Goal: Contribute content

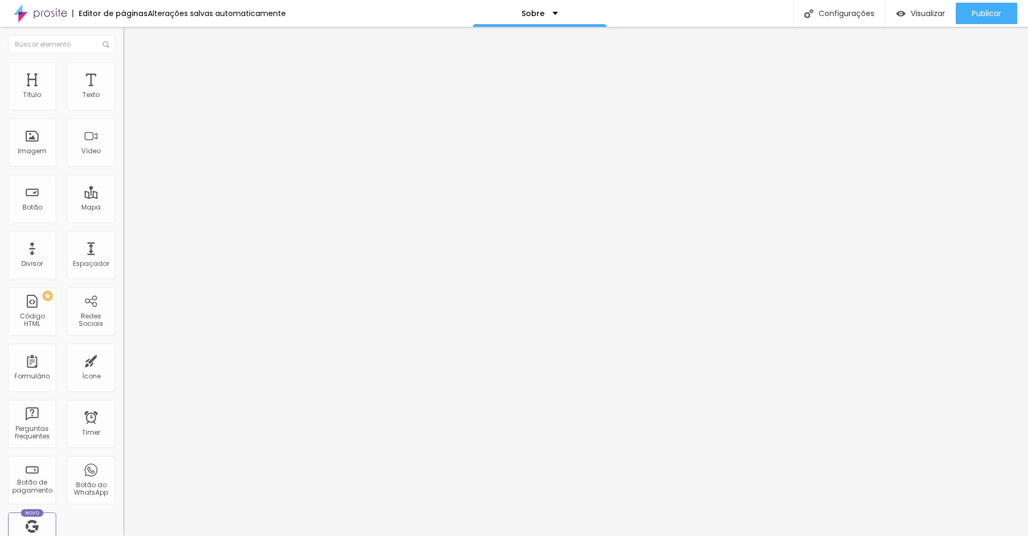
click at [123, 92] on span "Trocar imagem" at bounding box center [152, 87] width 58 height 9
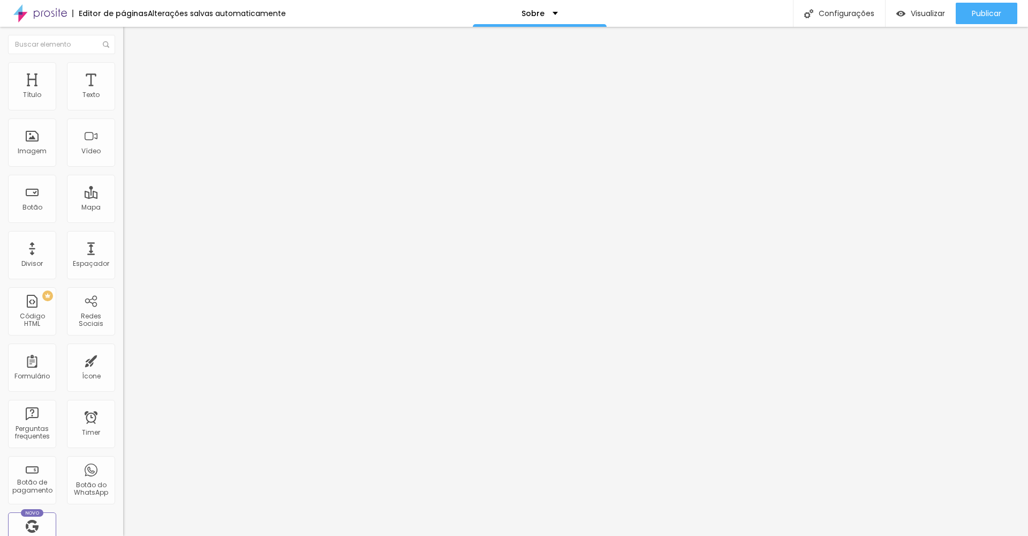
click at [123, 92] on span "Trocar imagem" at bounding box center [152, 87] width 58 height 9
click at [984, 14] on span "Publicar" at bounding box center [986, 13] width 29 height 9
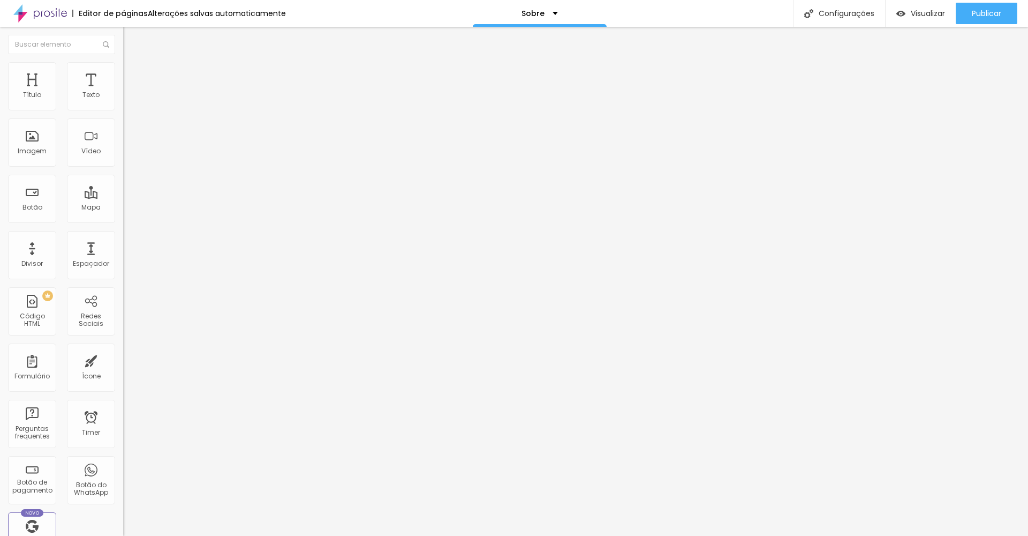
click at [131, 37] on img "button" at bounding box center [135, 39] width 9 height 9
drag, startPoint x: 101, startPoint y: 14, endPoint x: 77, endPoint y: 15, distance: 24.1
click at [101, 14] on div "Editor de páginas" at bounding box center [110, 13] width 76 height 7
click at [177, 11] on div "Alterações salvas automaticamente" at bounding box center [217, 13] width 138 height 7
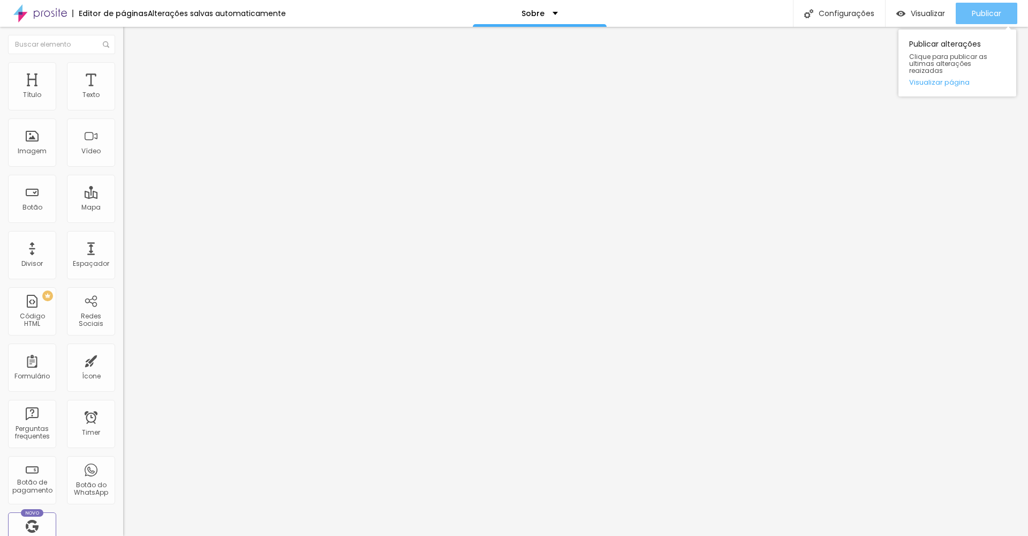
click at [978, 13] on span "Publicar" at bounding box center [986, 13] width 29 height 9
click at [1002, 15] on button "Publicar" at bounding box center [987, 13] width 62 height 21
click at [133, 72] on span "Avançado" at bounding box center [150, 69] width 35 height 9
click at [123, 62] on li "Estilo" at bounding box center [184, 56] width 123 height 11
click at [984, 9] on span "Publicar" at bounding box center [986, 13] width 29 height 9
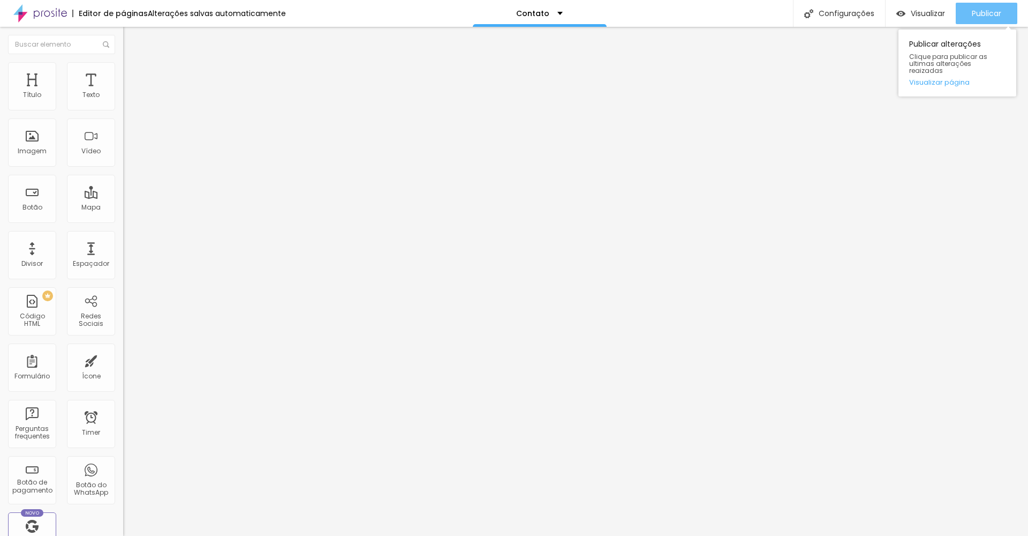
click at [972, 15] on span "Publicar" at bounding box center [986, 13] width 29 height 9
